Goal: Task Accomplishment & Management: Use online tool/utility

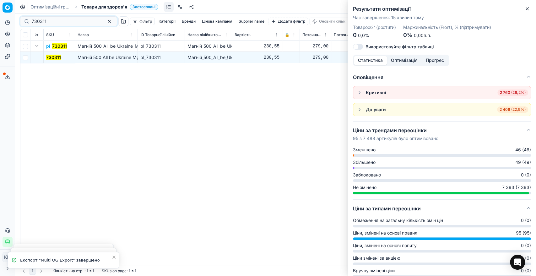
click at [8, 19] on div "Pricing platform Аналітика Цінова оптимізація Асортимент продукції Шаблони Серв…" at bounding box center [268, 138] width 536 height 276
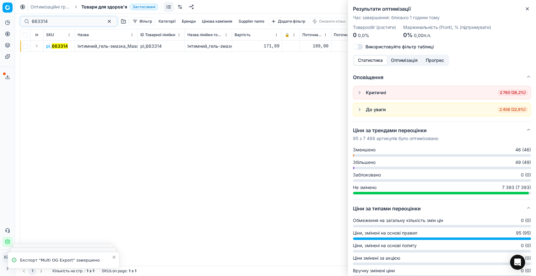
click at [37, 47] on button "Expand" at bounding box center [37, 46] width 8 height 8
click at [50, 53] on td "663314" at bounding box center [59, 57] width 31 height 11
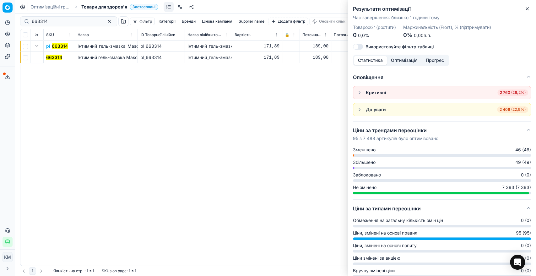
click at [57, 59] on mark "663314" at bounding box center [54, 57] width 16 height 5
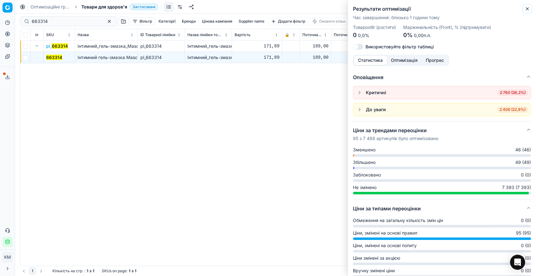
click at [529, 9] on icon "button" at bounding box center [527, 8] width 5 height 5
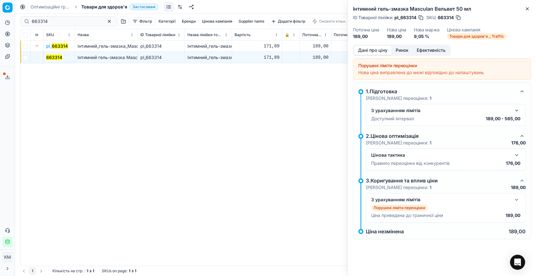
click at [518, 155] on button "button" at bounding box center [517, 155] width 8 height 8
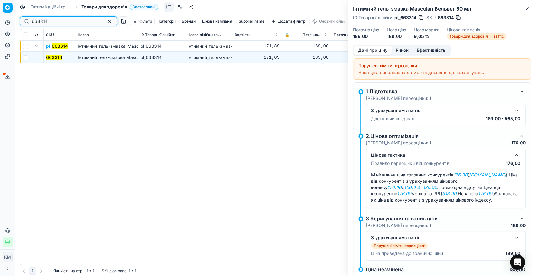
drag, startPoint x: 38, startPoint y: 21, endPoint x: 32, endPoint y: 20, distance: 6.1
click at [33, 20] on input "663314" at bounding box center [66, 21] width 69 height 6
paste input "0"
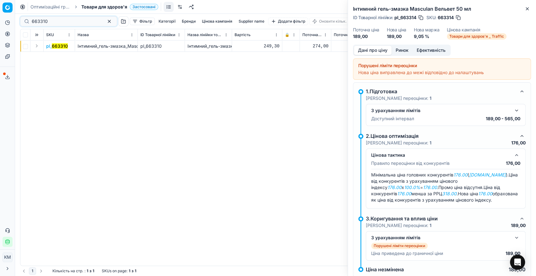
click at [35, 49] on button "Expand" at bounding box center [37, 46] width 8 height 8
click at [65, 57] on td "663310" at bounding box center [59, 57] width 31 height 11
click at [52, 56] on mark "663310" at bounding box center [54, 57] width 16 height 5
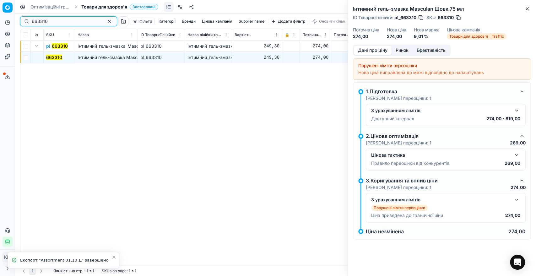
drag, startPoint x: 51, startPoint y: 23, endPoint x: 35, endPoint y: 20, distance: 15.6
click at [35, 20] on input "663310" at bounding box center [66, 21] width 69 height 6
click at [33, 21] on input "663310" at bounding box center [66, 21] width 69 height 6
drag, startPoint x: 29, startPoint y: 20, endPoint x: 26, endPoint y: 19, distance: 3.7
click at [26, 19] on div "663310" at bounding box center [68, 21] width 97 height 10
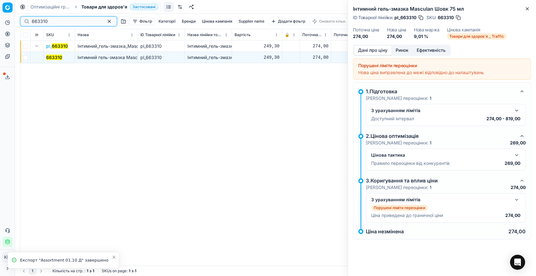
paste input "8"
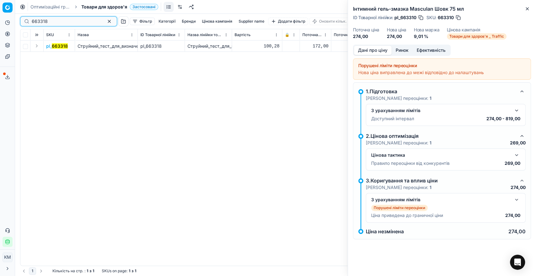
type input "663318"
drag, startPoint x: 36, startPoint y: 43, endPoint x: 41, endPoint y: 47, distance: 6.2
click at [37, 44] on button "Expand" at bounding box center [37, 46] width 8 height 8
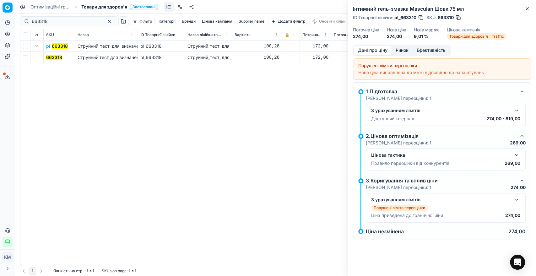
click at [54, 56] on mark "663318" at bounding box center [54, 57] width 16 height 5
